Goal: Task Accomplishment & Management: Manage account settings

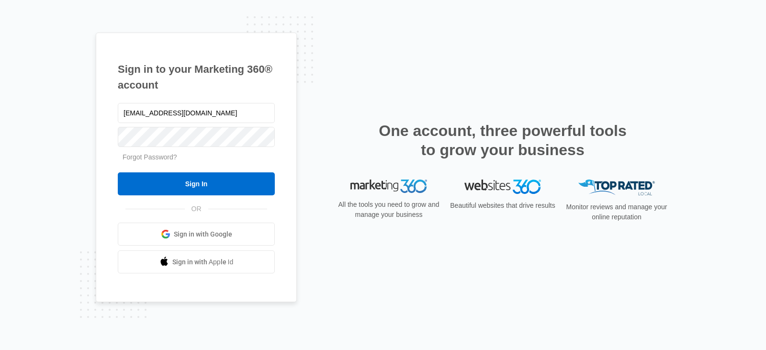
type input "info@trustandestateslawyers.com"
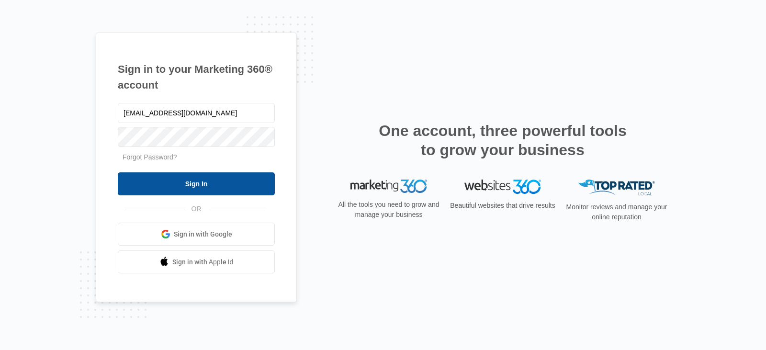
click at [224, 175] on input "Sign In" at bounding box center [196, 183] width 157 height 23
